Goal: Task Accomplishment & Management: Use online tool/utility

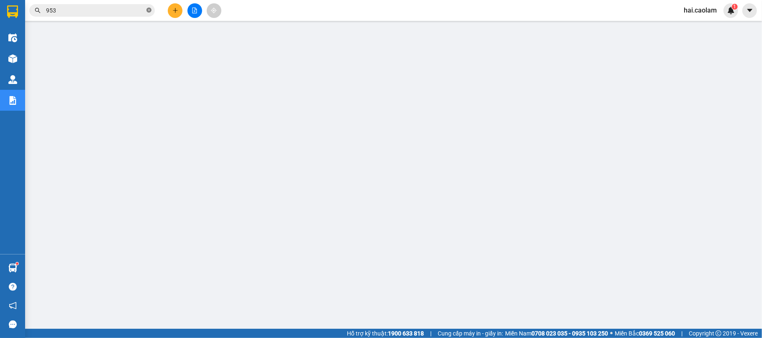
click at [148, 8] on icon "close-circle" at bounding box center [148, 10] width 5 height 5
click at [124, 9] on input "text" at bounding box center [95, 10] width 99 height 9
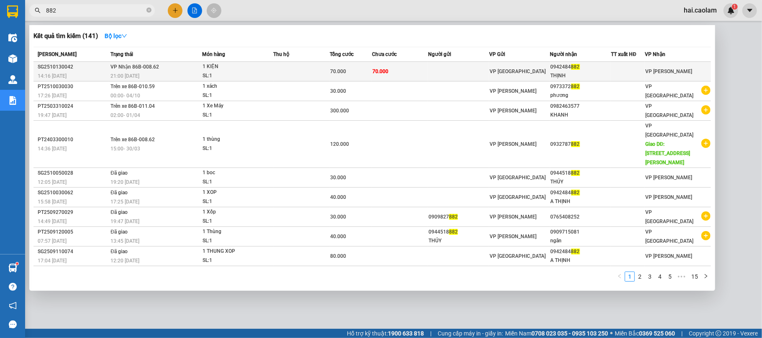
type input "882"
click at [461, 66] on td at bounding box center [458, 72] width 61 height 20
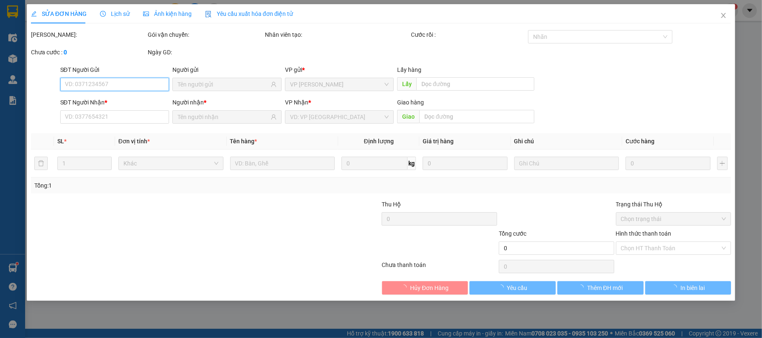
type input "0942484882"
type input "THỊNH"
type input "70.000"
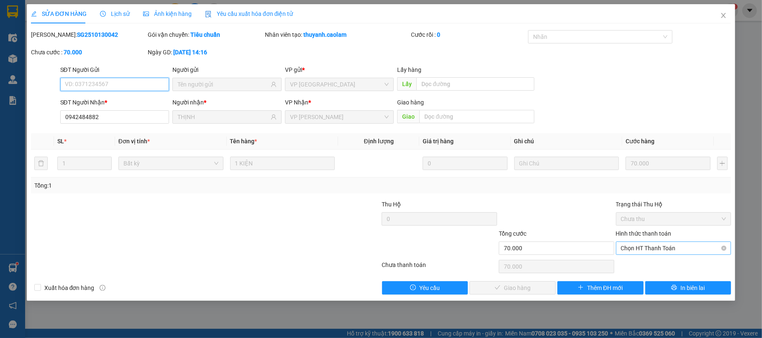
click at [677, 248] on span "Chọn HT Thanh Toán" at bounding box center [673, 248] width 105 height 13
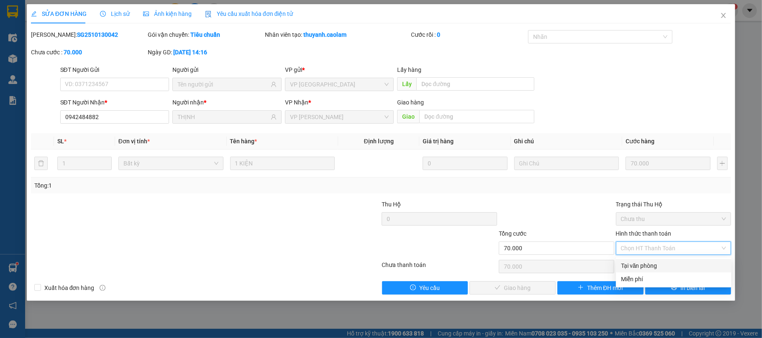
click at [675, 266] on div "Tại văn phòng" at bounding box center [673, 265] width 105 height 9
type input "0"
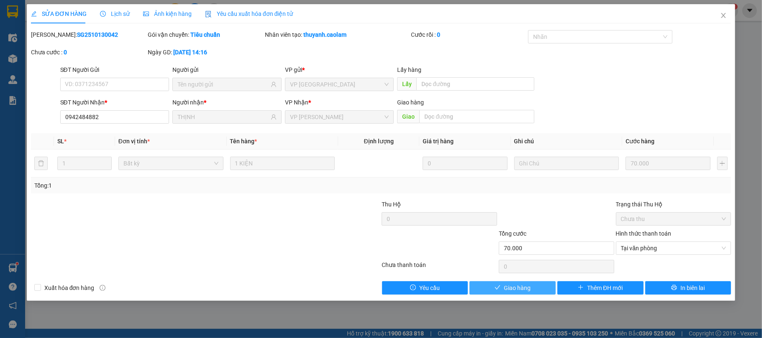
click at [524, 283] on button "Giao hàng" at bounding box center [512, 287] width 86 height 13
